Goal: Information Seeking & Learning: Check status

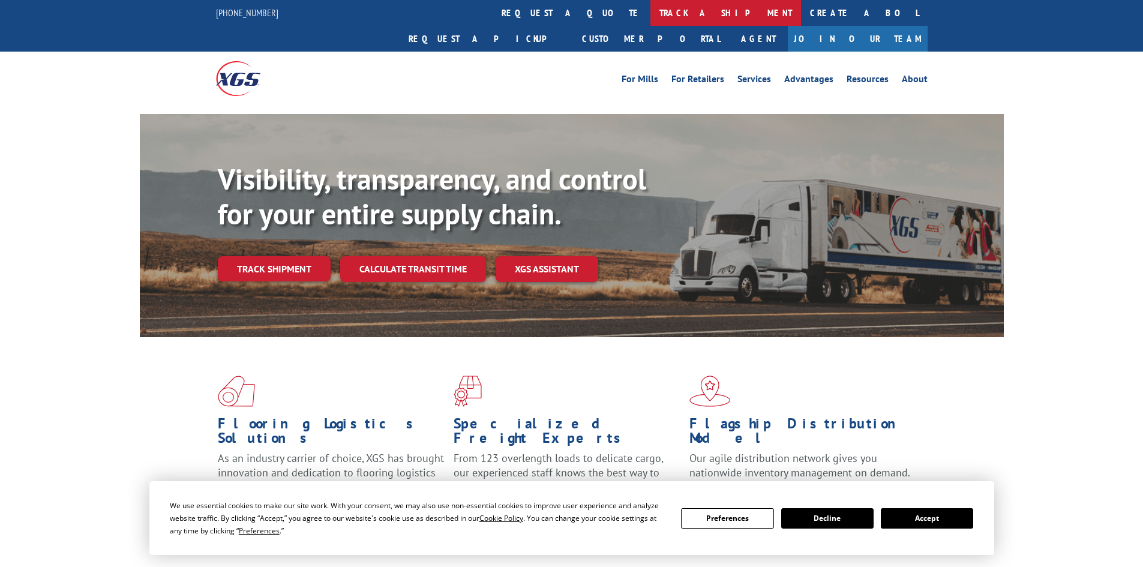
click at [651, 11] on link "track a shipment" at bounding box center [726, 13] width 151 height 26
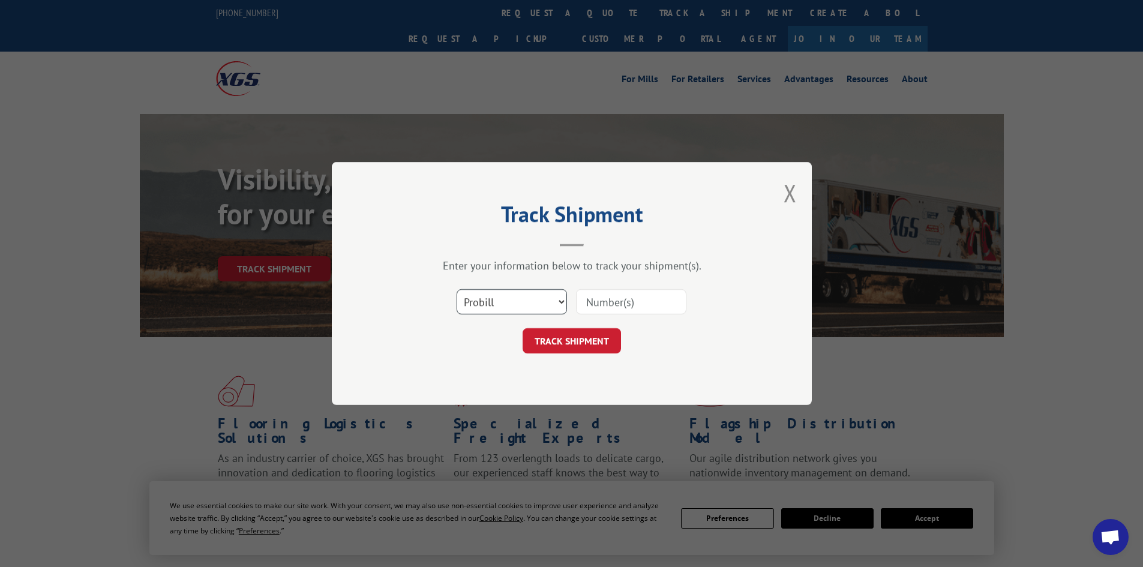
click at [545, 302] on select "Select category... Probill BOL PO" at bounding box center [512, 301] width 110 height 25
select select "bol"
click at [457, 289] on select "Select category... Probill BOL PO" at bounding box center [512, 301] width 110 height 25
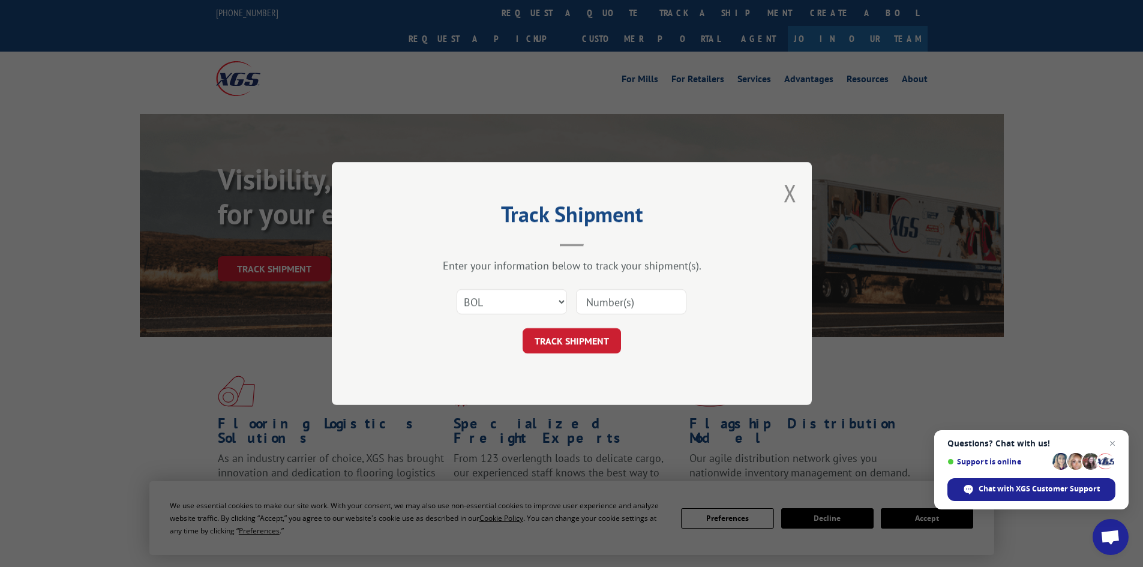
click at [639, 301] on input at bounding box center [631, 301] width 110 height 25
paste input "857512"
type input "857512"
click at [586, 340] on button "TRACK SHIPMENT" at bounding box center [572, 340] width 98 height 25
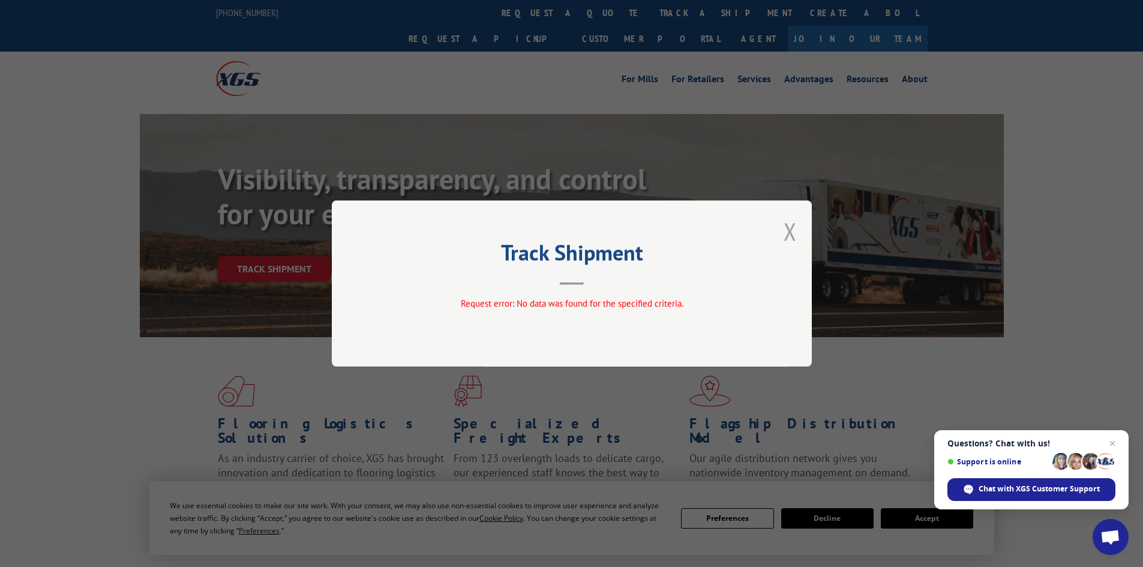
click at [788, 226] on button "Close modal" at bounding box center [790, 231] width 13 height 32
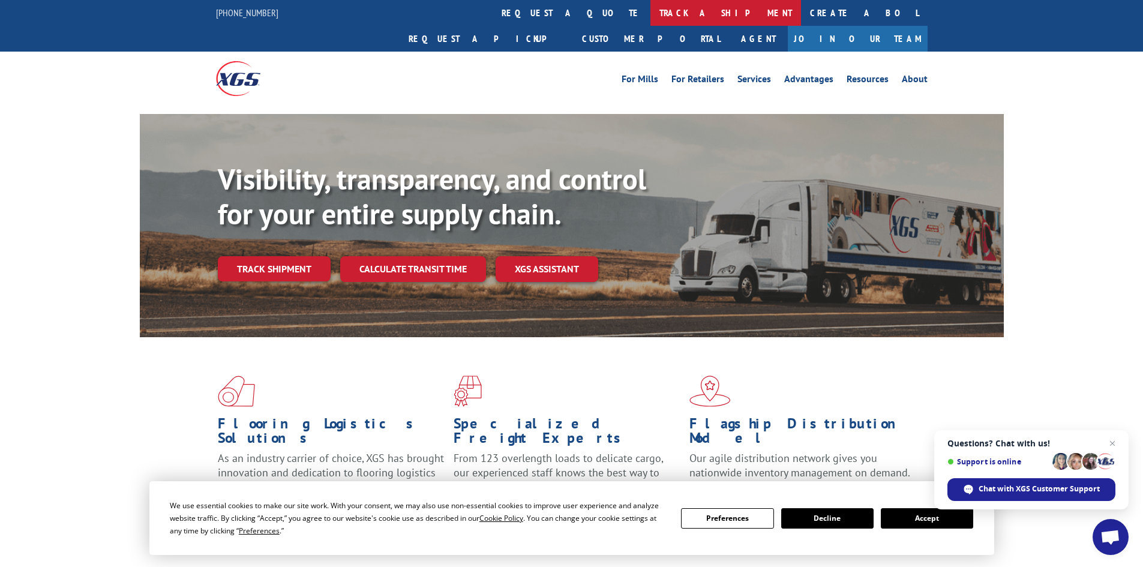
click at [651, 7] on link "track a shipment" at bounding box center [726, 13] width 151 height 26
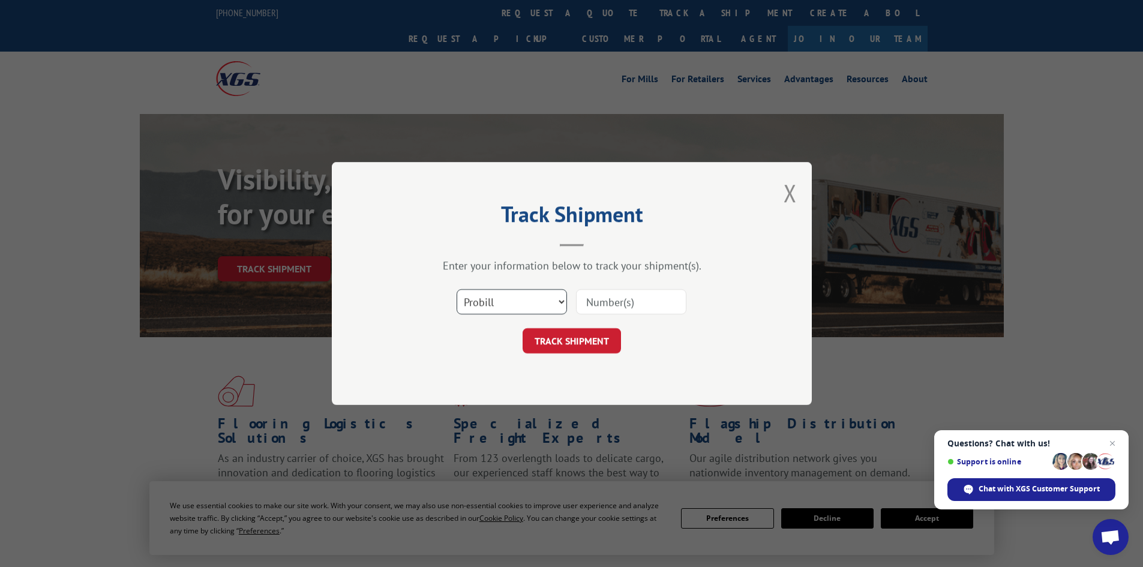
click at [556, 298] on select "Select category... Probill BOL PO" at bounding box center [512, 301] width 110 height 25
click at [624, 301] on input at bounding box center [631, 301] width 110 height 25
paste input "857512"
type input "857512"
click at [580, 327] on form "Select category... Probill BOL PO 857512 TRACK SHIPMENT" at bounding box center [572, 317] width 360 height 71
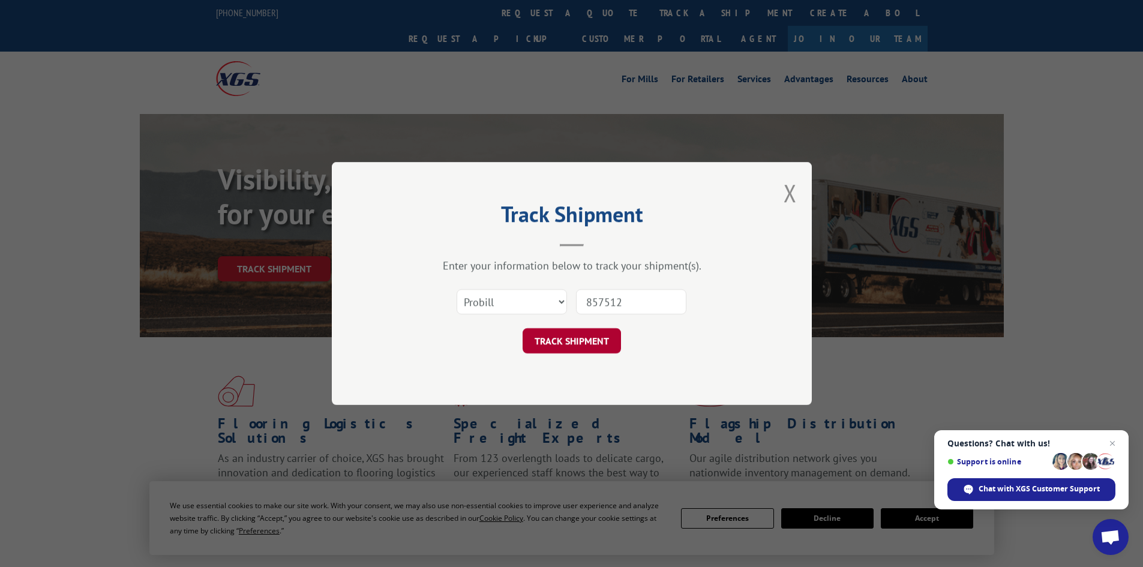
click at [576, 334] on button "TRACK SHIPMENT" at bounding box center [572, 340] width 98 height 25
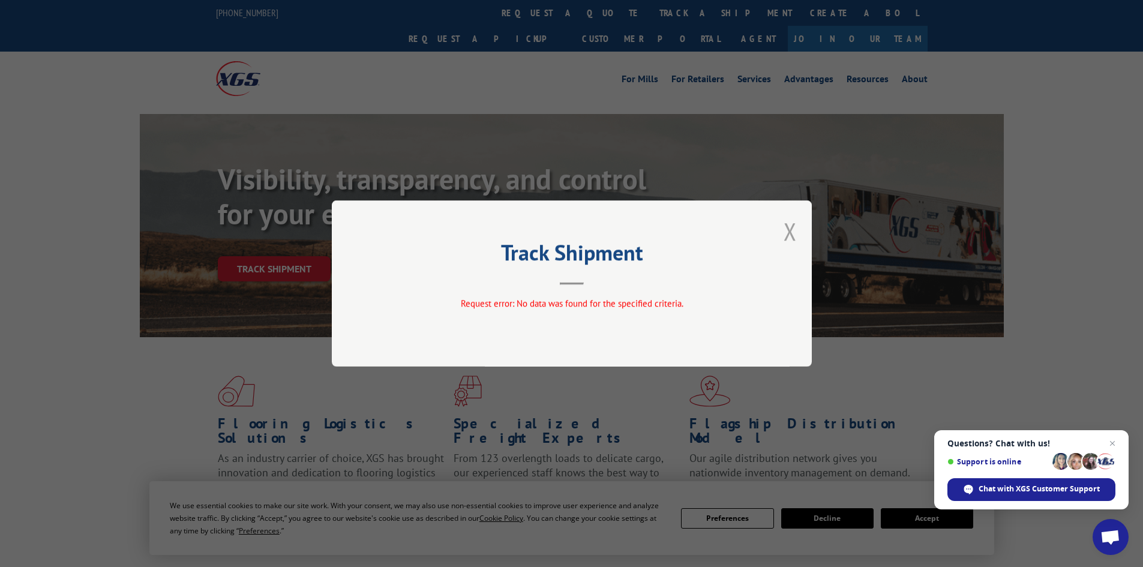
click at [789, 224] on button "Close modal" at bounding box center [790, 231] width 13 height 32
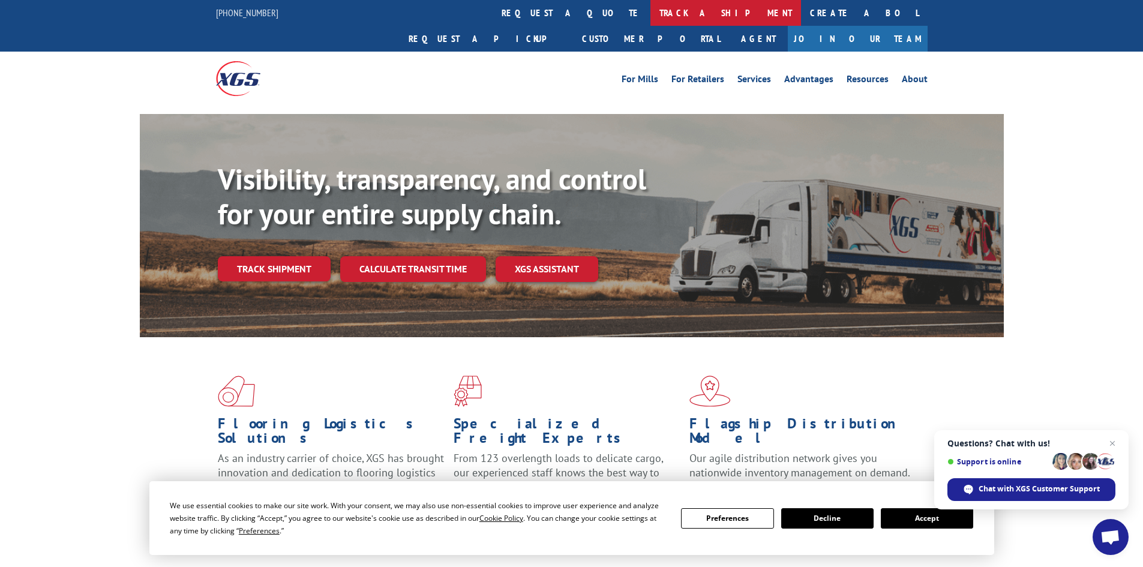
click at [651, 14] on link "track a shipment" at bounding box center [726, 13] width 151 height 26
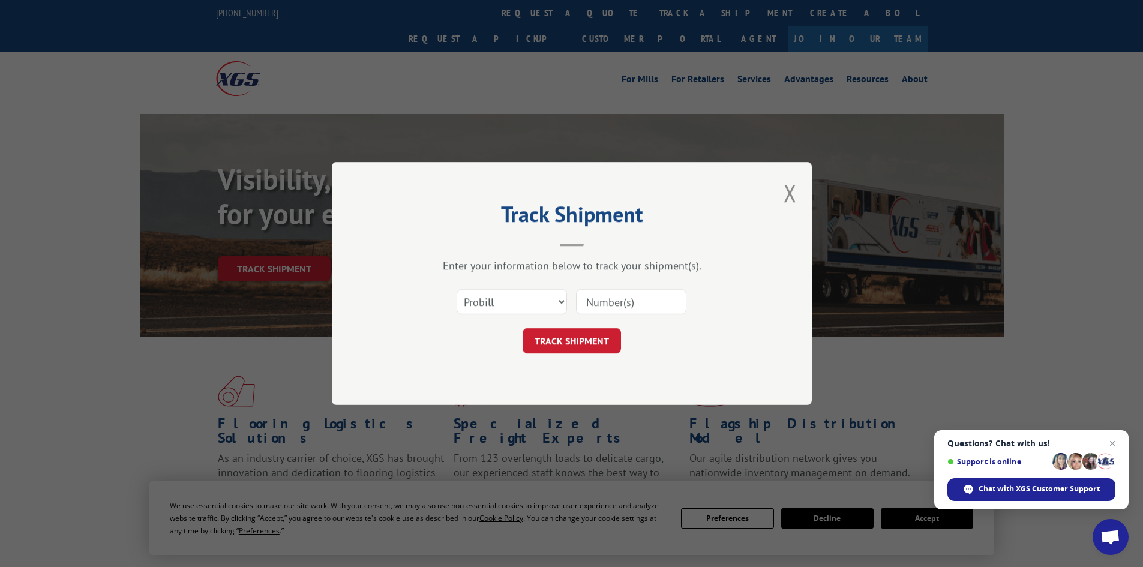
paste input "17450225"
type input "17450225"
click at [586, 341] on button "TRACK SHIPMENT" at bounding box center [572, 340] width 98 height 25
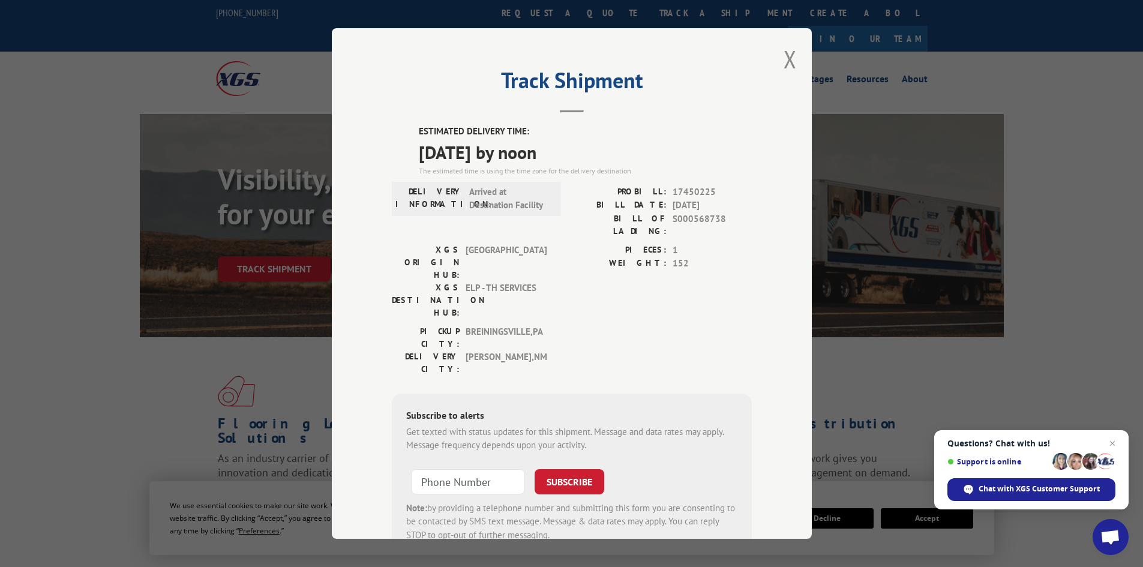
scroll to position [29, 0]
